Goal: Information Seeking & Learning: Learn about a topic

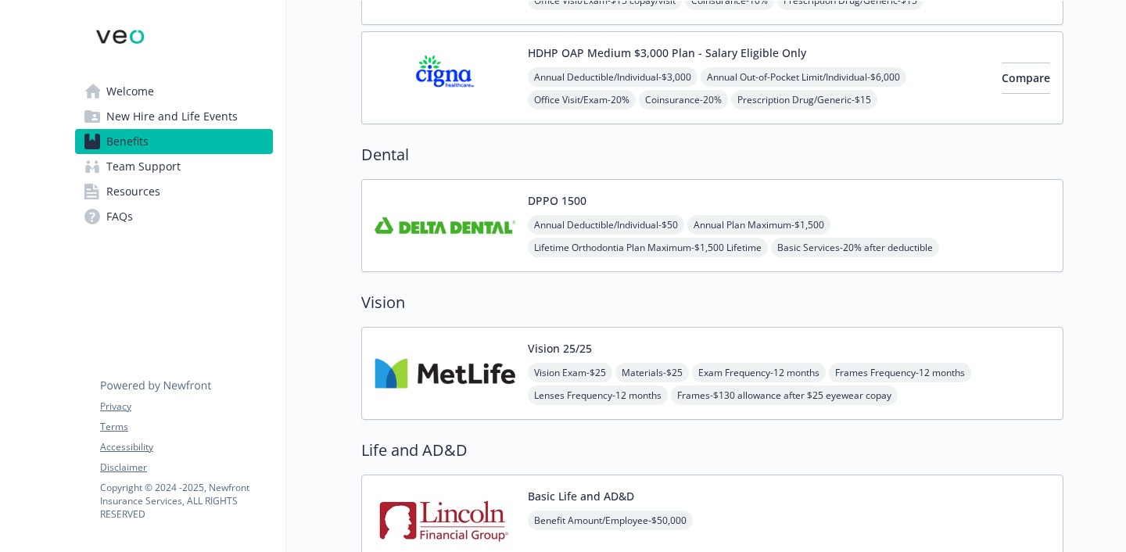
scroll to position [443, 0]
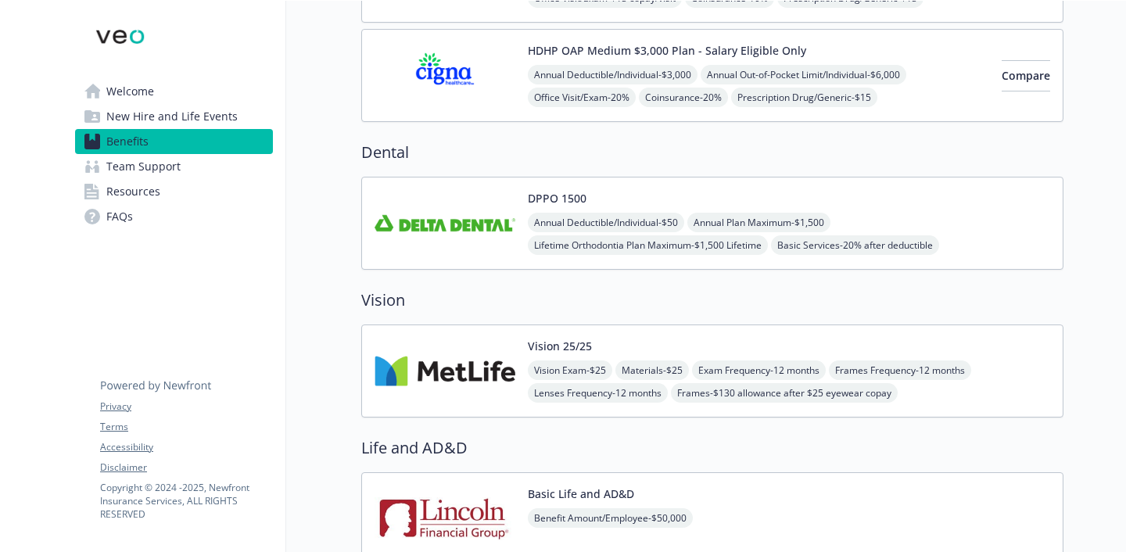
click at [486, 396] on img at bounding box center [445, 371] width 141 height 66
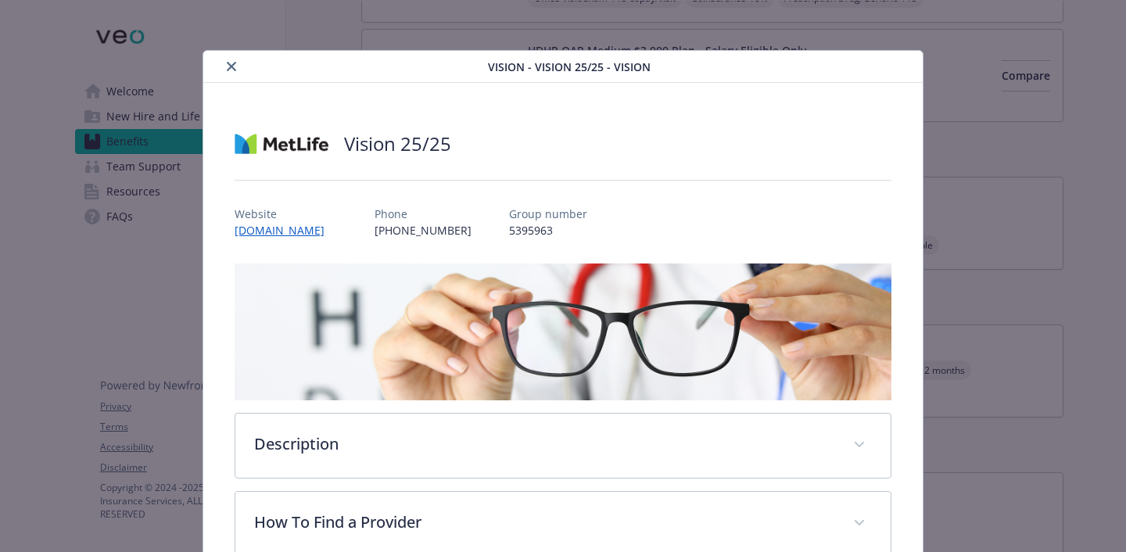
click at [231, 66] on icon "close" at bounding box center [231, 66] width 9 height 9
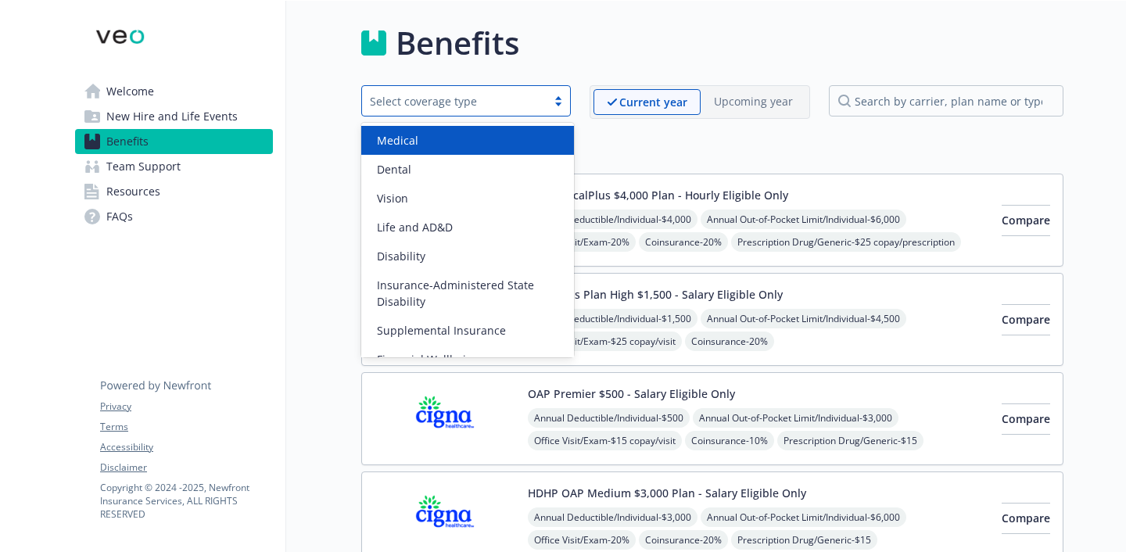
click at [557, 100] on div at bounding box center [558, 101] width 23 height 13
click at [535, 138] on div "Medical" at bounding box center [468, 140] width 194 height 16
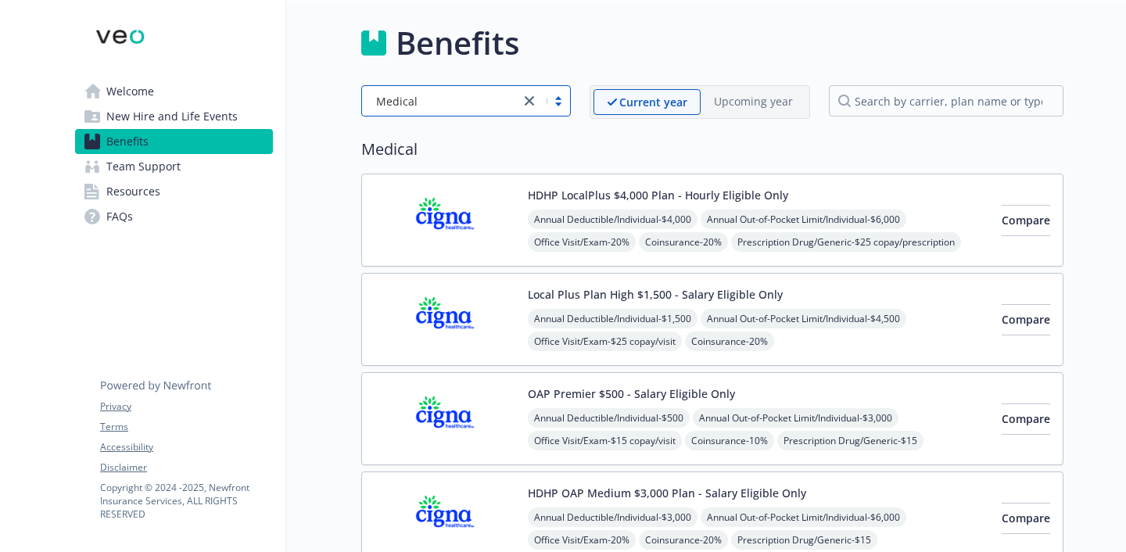
click at [790, 246] on div "Annual Deductible/Individual - $4,000 Annual Out-of-Pocket Limit/Individual - $…" at bounding box center [758, 265] width 461 height 111
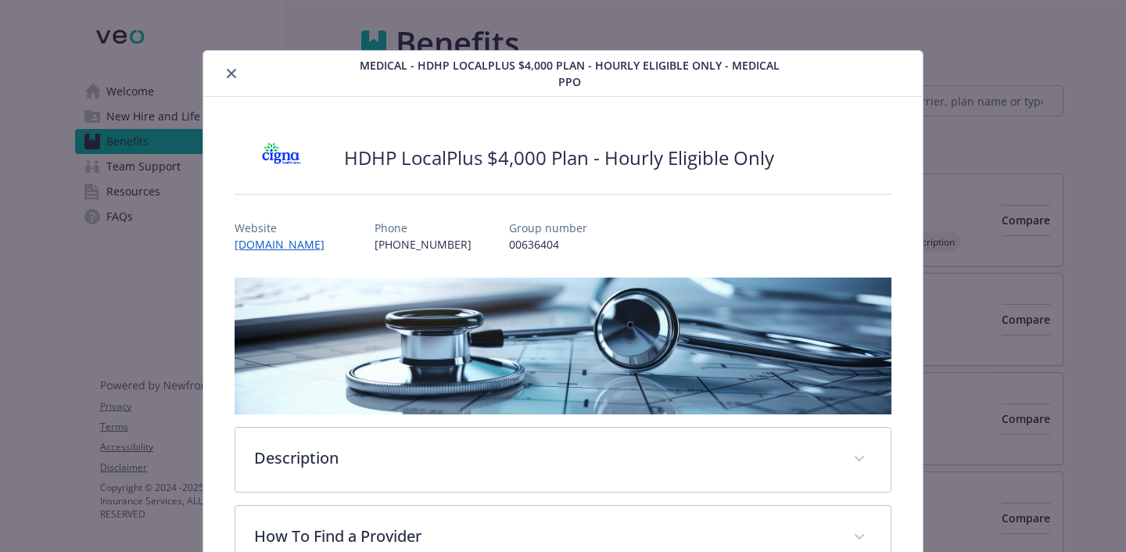
click at [229, 73] on icon "close" at bounding box center [231, 73] width 9 height 9
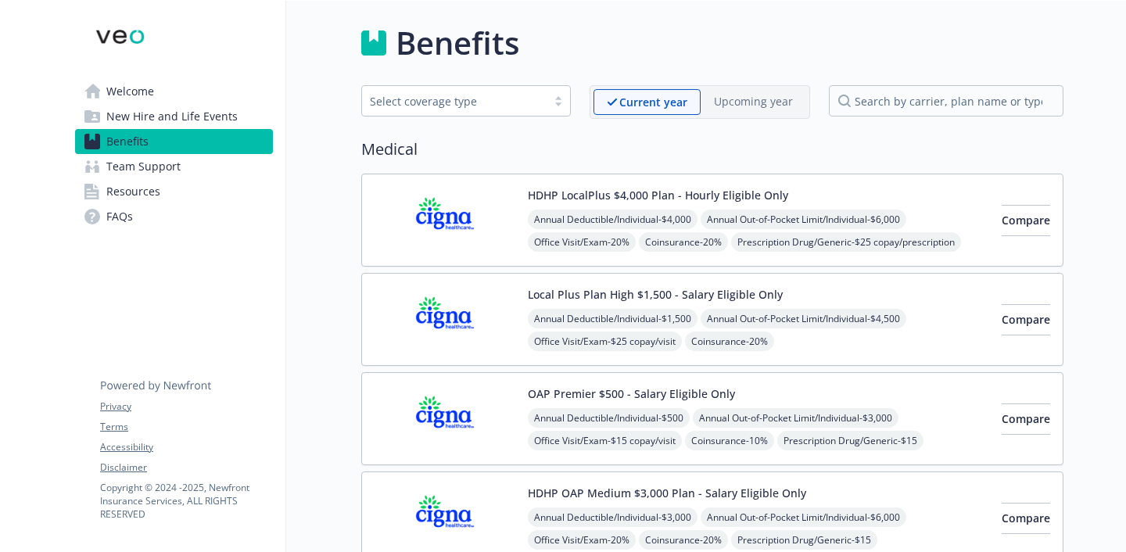
click at [851, 288] on div "Local Plus Plan High $1,500 - Salary Eligible Only Annual Deductible/Individual…" at bounding box center [758, 319] width 461 height 66
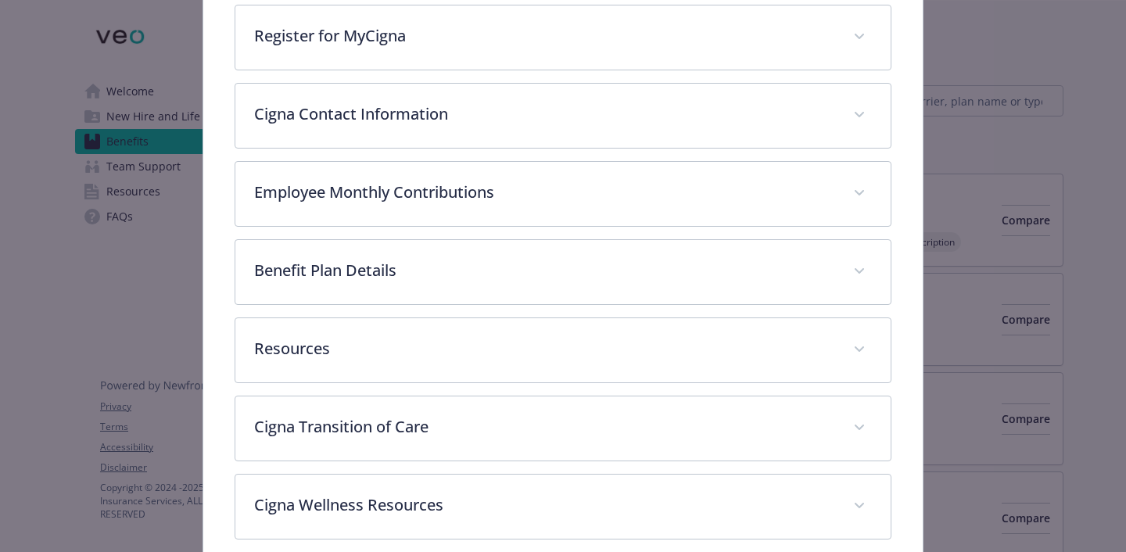
scroll to position [747, 0]
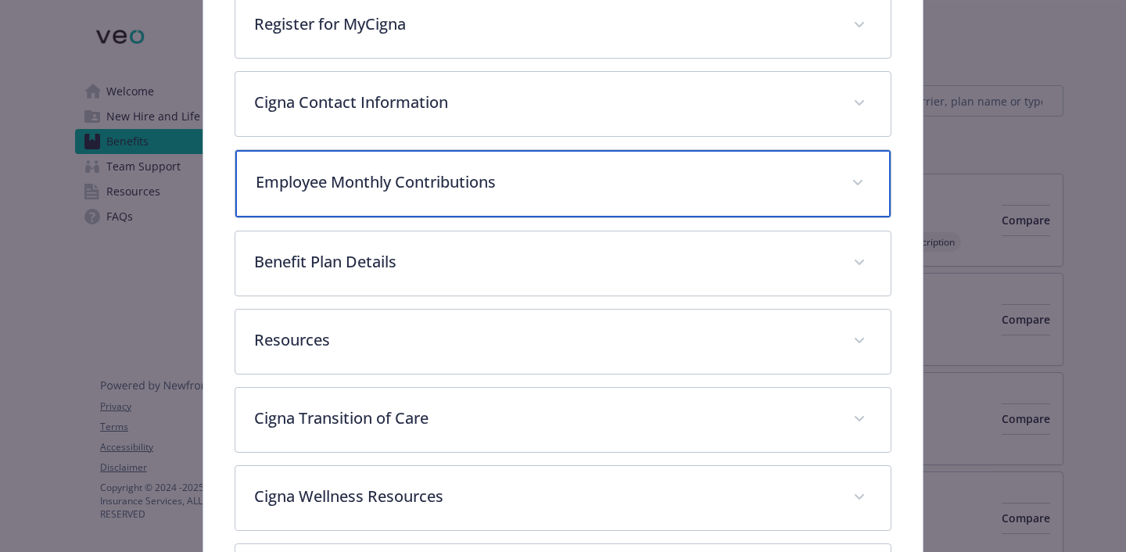
click at [618, 197] on div "Employee Monthly Contributions" at bounding box center [562, 183] width 655 height 67
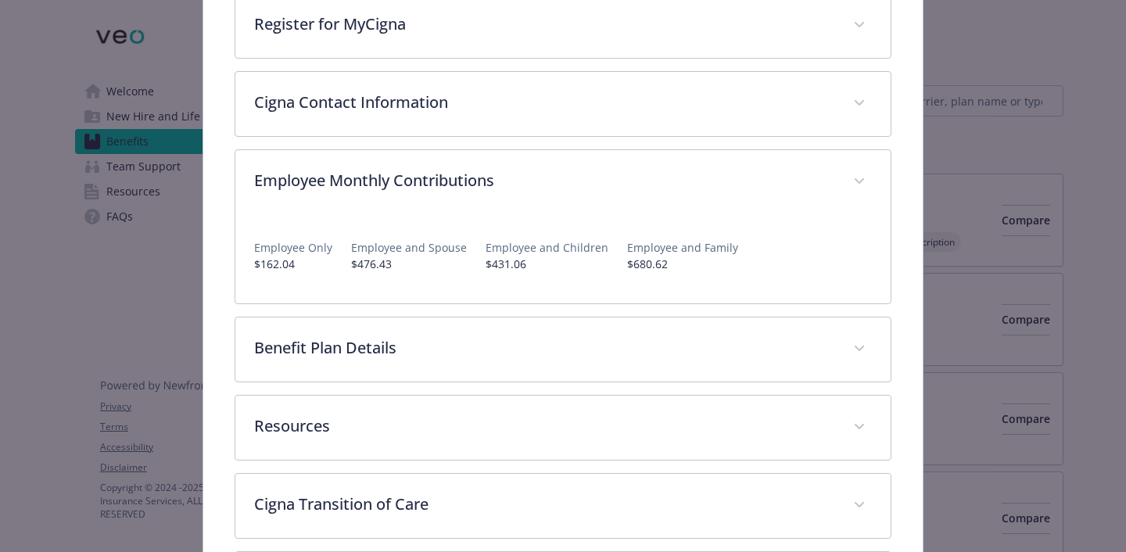
click at [904, 106] on div "Local Plus Plan High $1,500 - Salary Eligible Only Website [DOMAIN_NAME] Phone …" at bounding box center [562, 41] width 719 height 1383
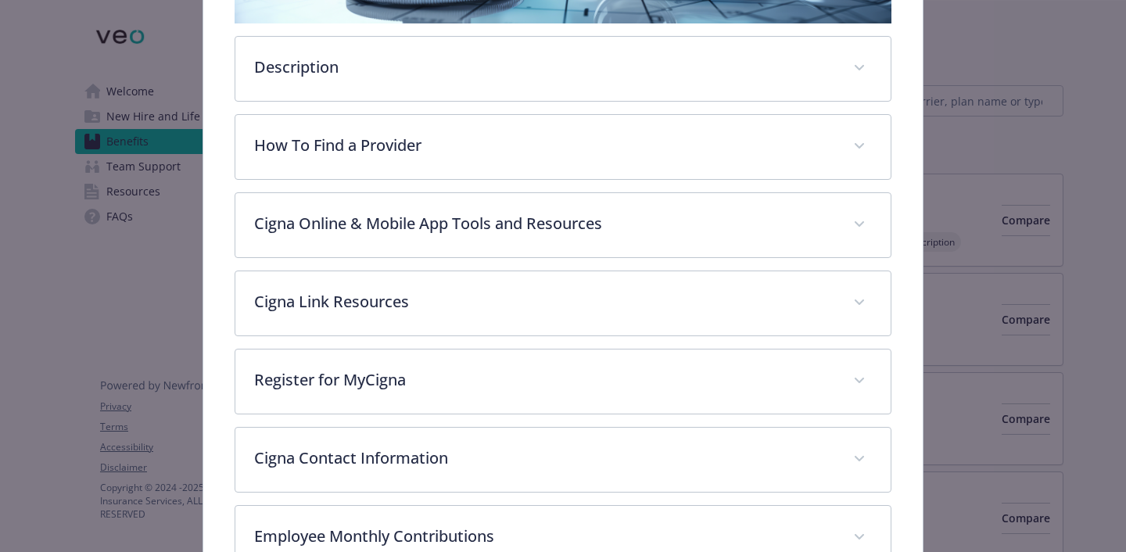
scroll to position [0, 0]
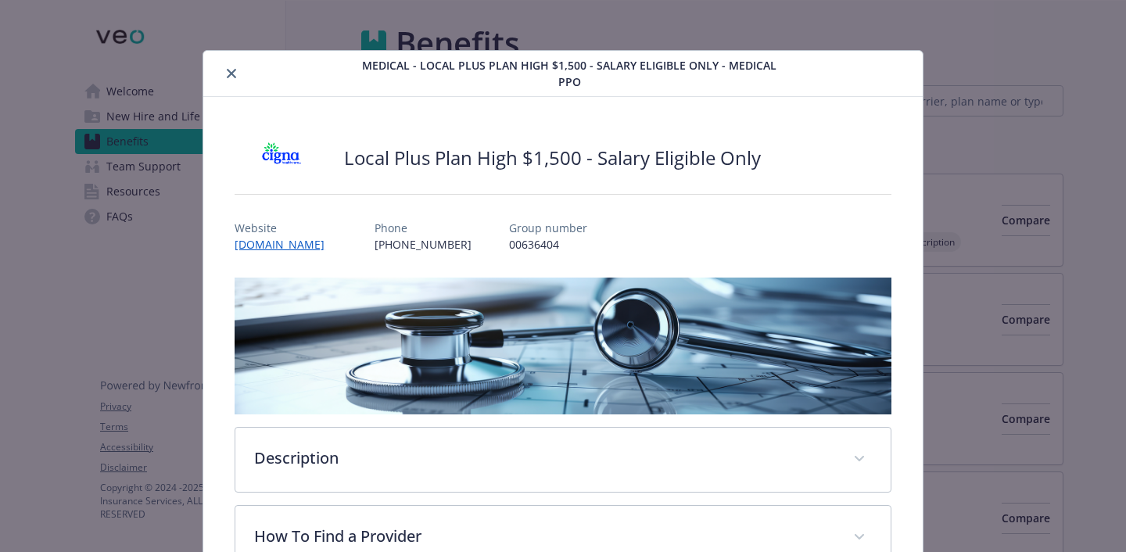
click at [225, 71] on button "close" at bounding box center [231, 73] width 19 height 19
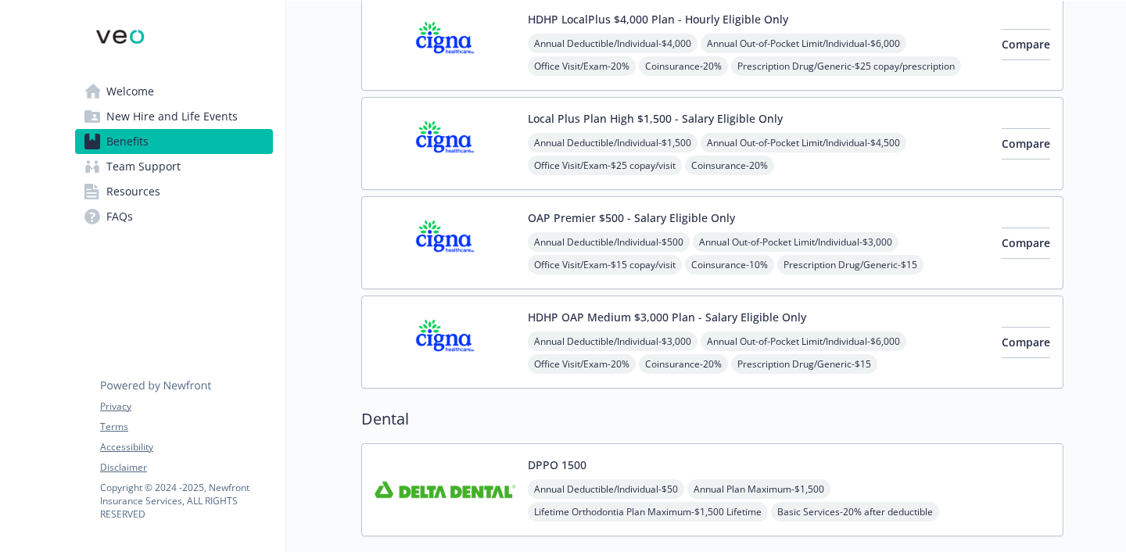
scroll to position [178, 0]
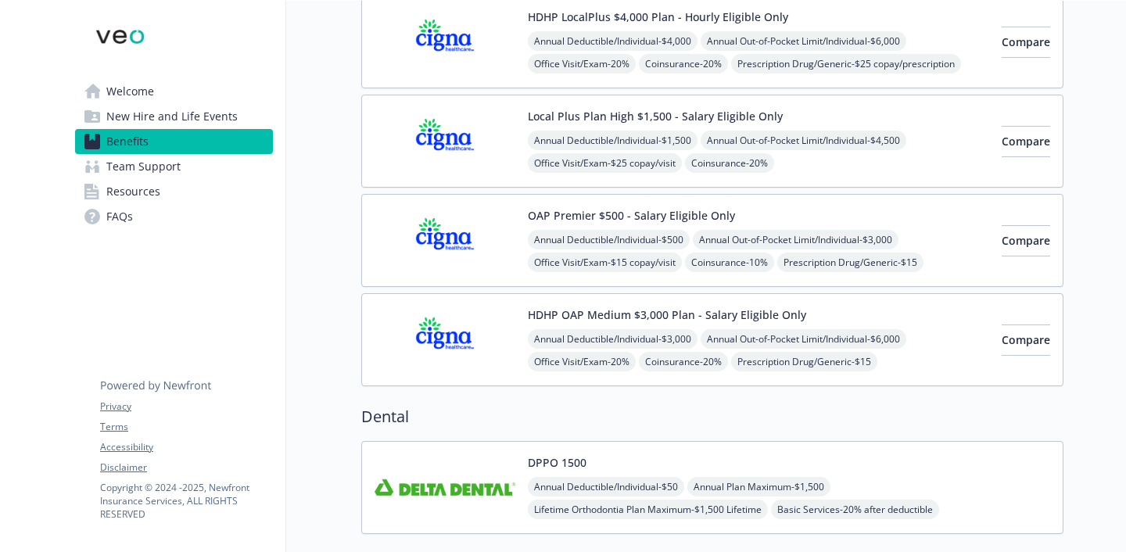
click at [845, 307] on div "HDHP OAP Medium $3,000 Plan - Salary Eligible Only Annual Deductible/Individual…" at bounding box center [758, 340] width 461 height 66
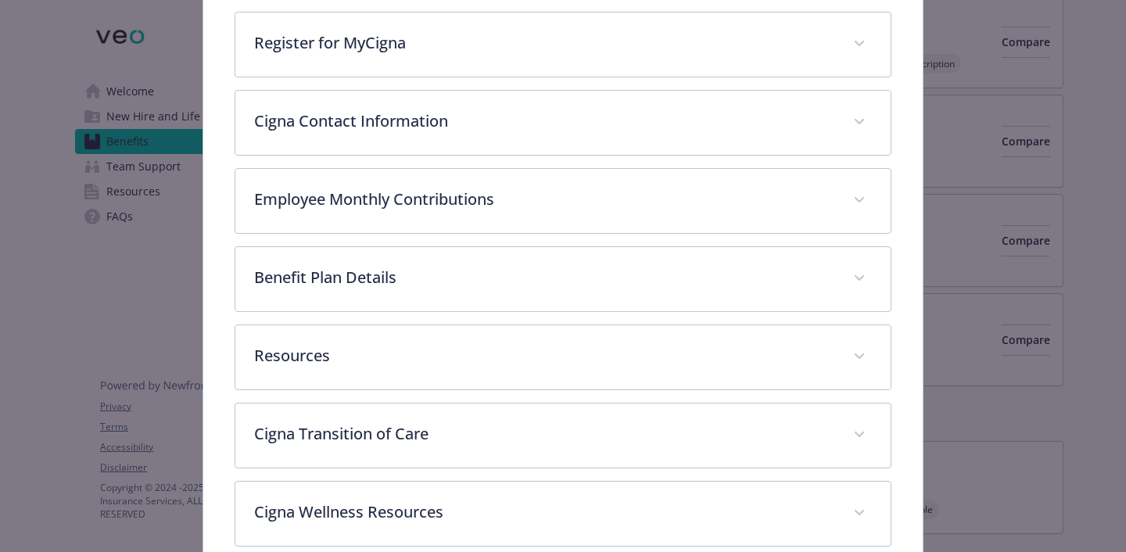
scroll to position [809, 0]
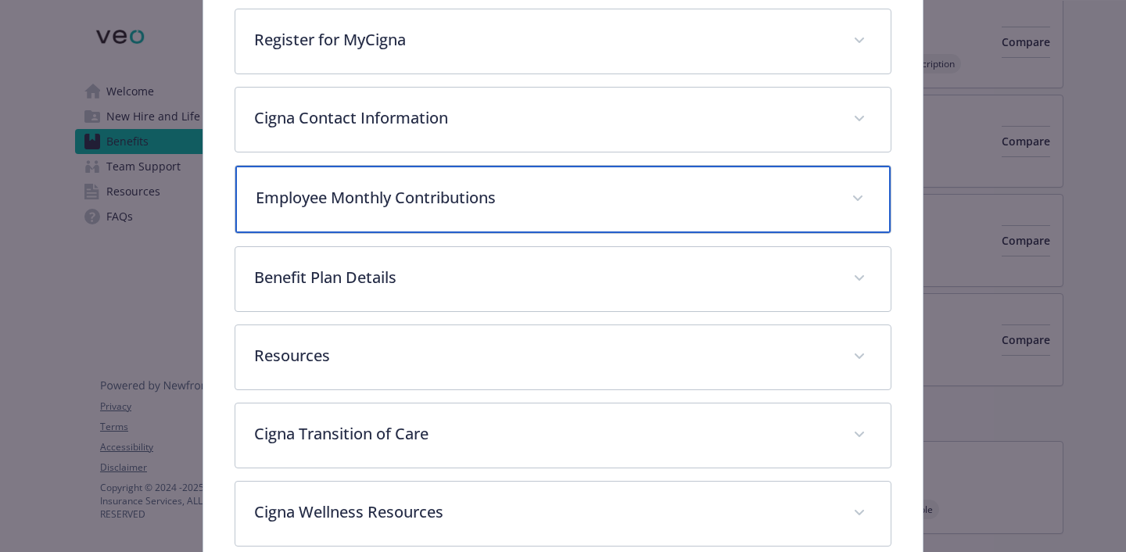
click at [511, 195] on p "Employee Monthly Contributions" at bounding box center [544, 197] width 577 height 23
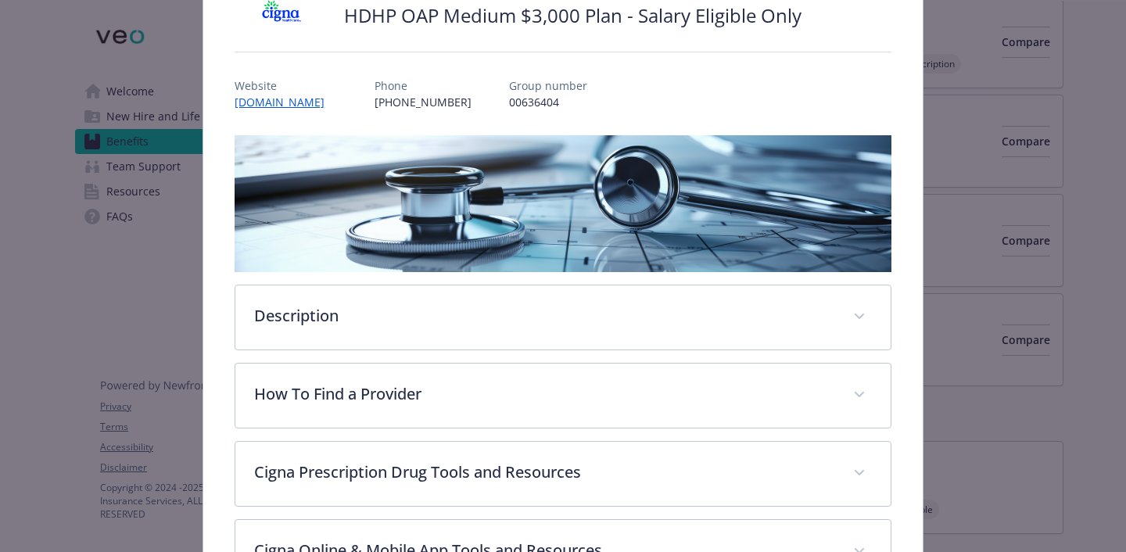
scroll to position [0, 0]
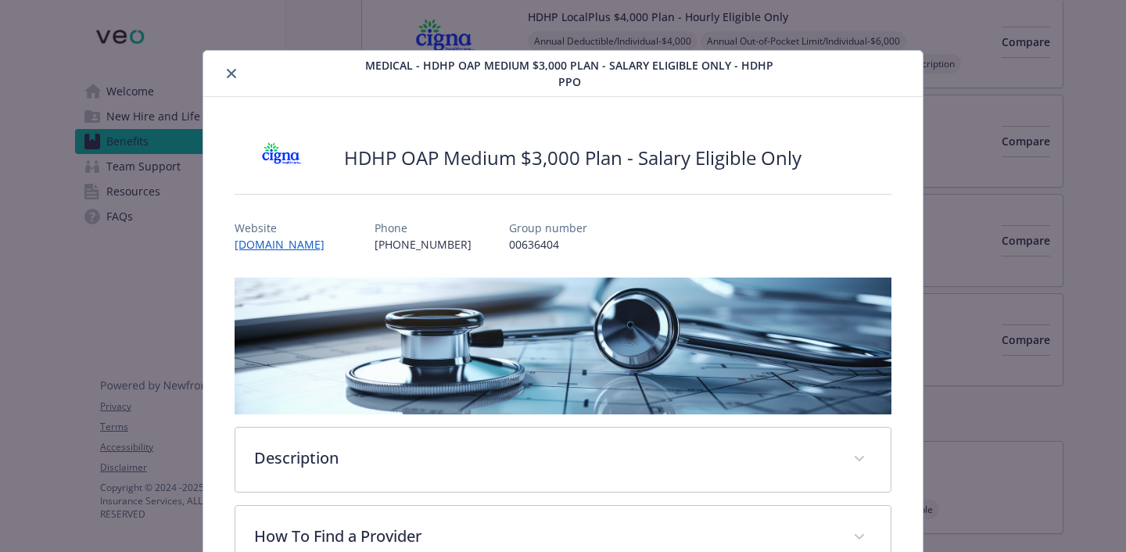
click at [224, 71] on button "close" at bounding box center [231, 73] width 19 height 19
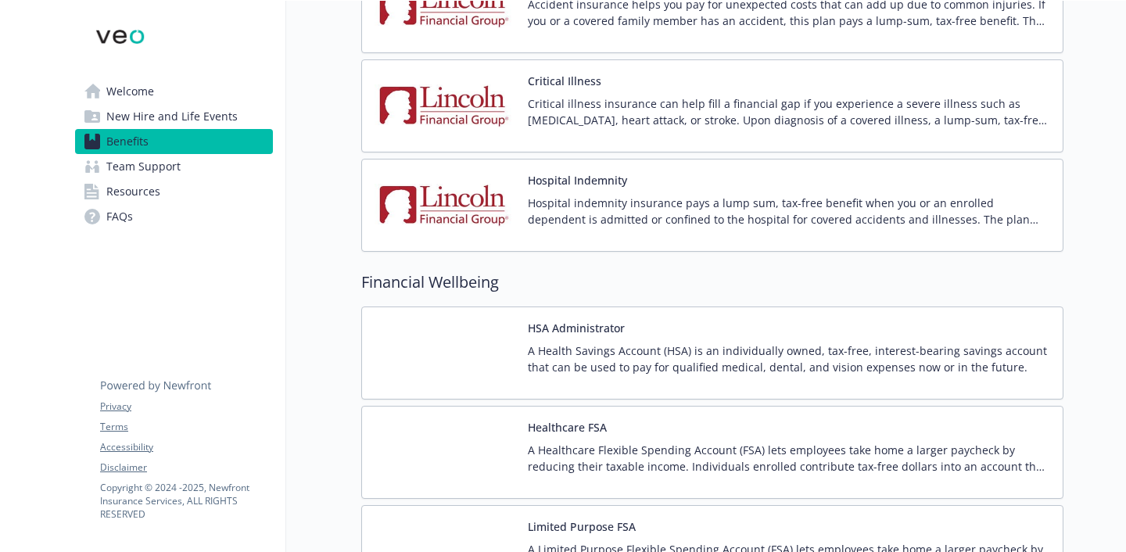
scroll to position [1835, 0]
